Goal: Find contact information: Find contact information

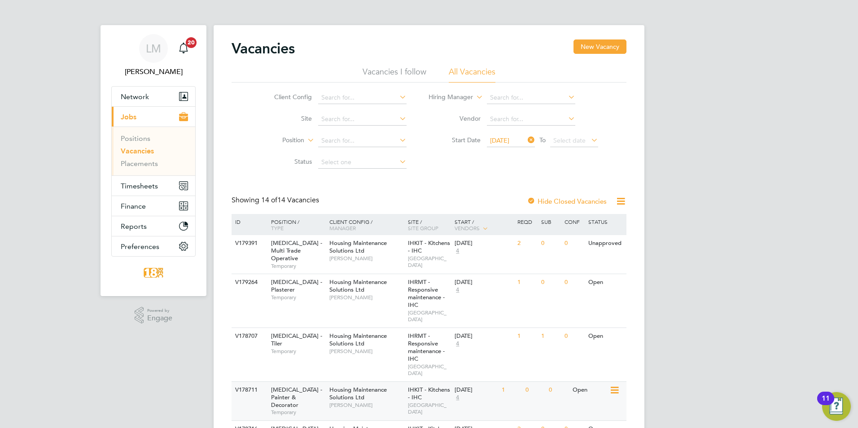
click at [372, 382] on div "Housing Maintenance Solutions Ltd Karl Sandford" at bounding box center [366, 397] width 79 height 31
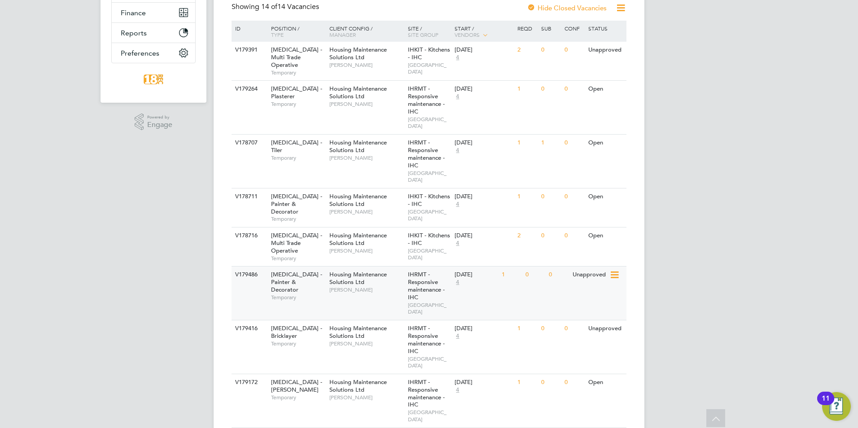
scroll to position [283, 0]
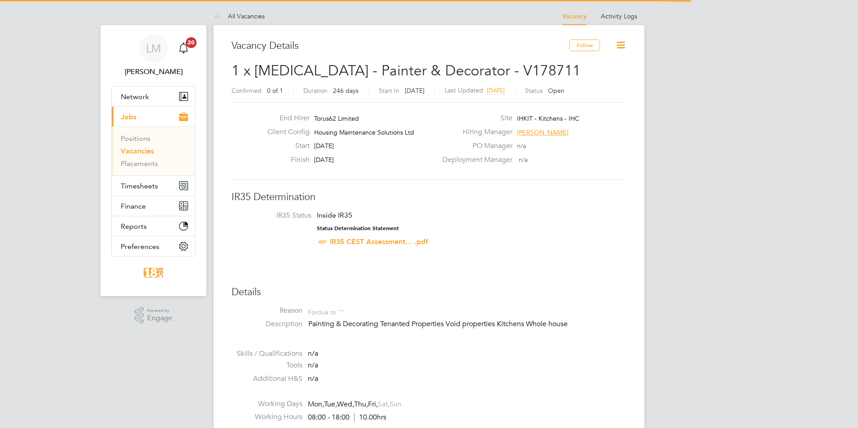
scroll to position [26, 63]
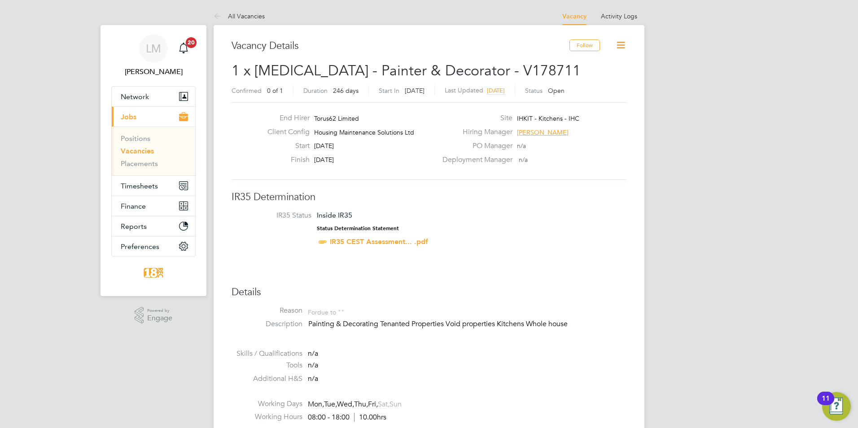
click at [550, 132] on span "[PERSON_NAME]" at bounding box center [543, 132] width 52 height 8
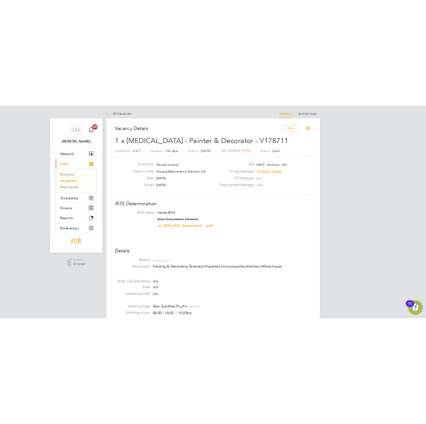
scroll to position [57, 135]
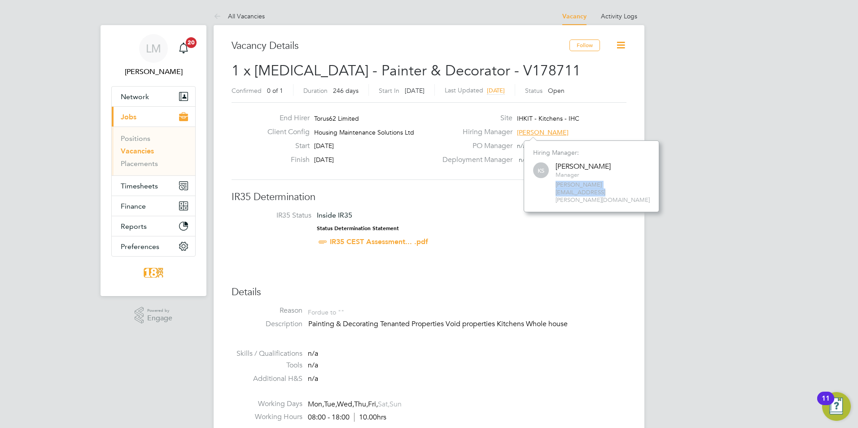
drag, startPoint x: 640, startPoint y: 184, endPoint x: 523, endPoint y: 194, distance: 117.5
click at [524, 194] on div "Hiring Manager: KS [PERSON_NAME] Manager [PERSON_NAME][EMAIL_ADDRESS][PERSON_NA…" at bounding box center [591, 176] width 135 height 72
copy span "[PERSON_NAME][EMAIL_ADDRESS][PERSON_NAME][DOMAIN_NAME]"
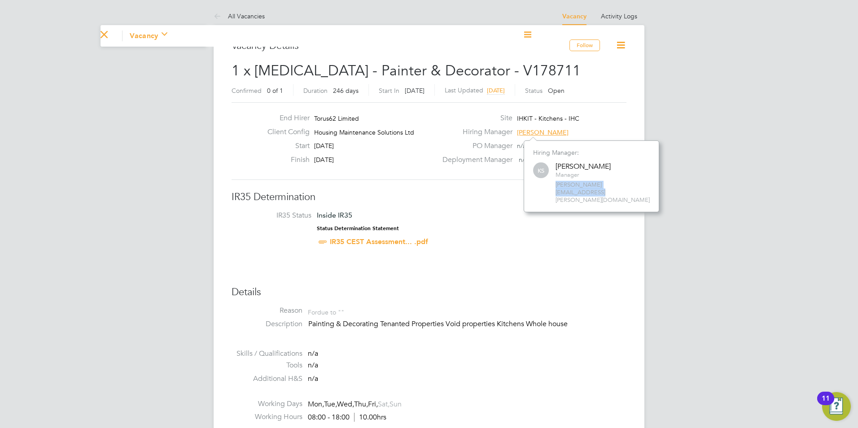
scroll to position [26, 63]
drag, startPoint x: 372, startPoint y: 166, endPoint x: 118, endPoint y: 4, distance: 300.7
click at [370, 161] on div "Finish [DATE]" at bounding box center [348, 162] width 177 height 14
